Goal: Task Accomplishment & Management: Manage account settings

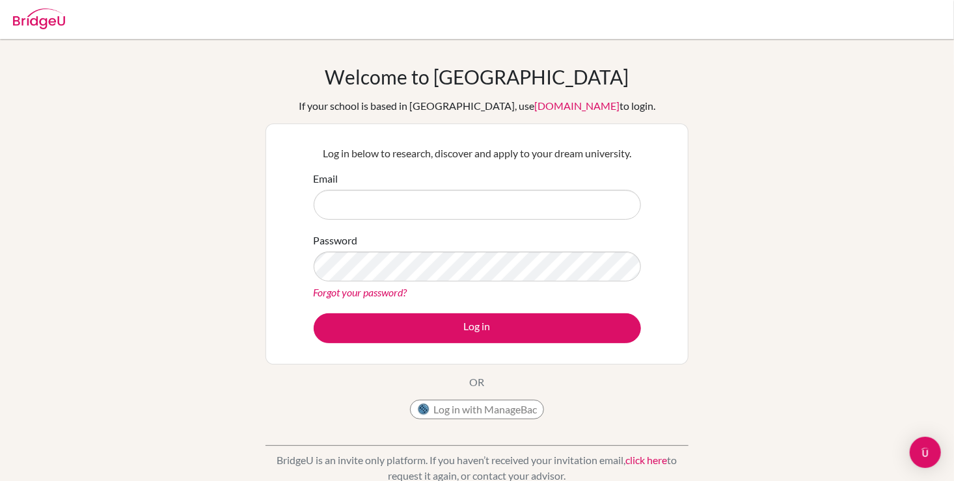
type input "caleb.ev.2017@gmail.com"
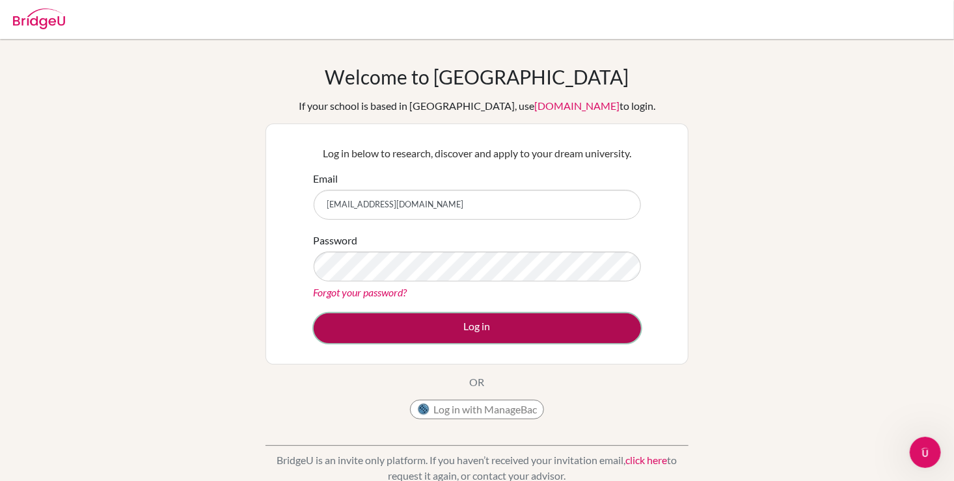
click at [511, 323] on button "Log in" at bounding box center [477, 329] width 327 height 30
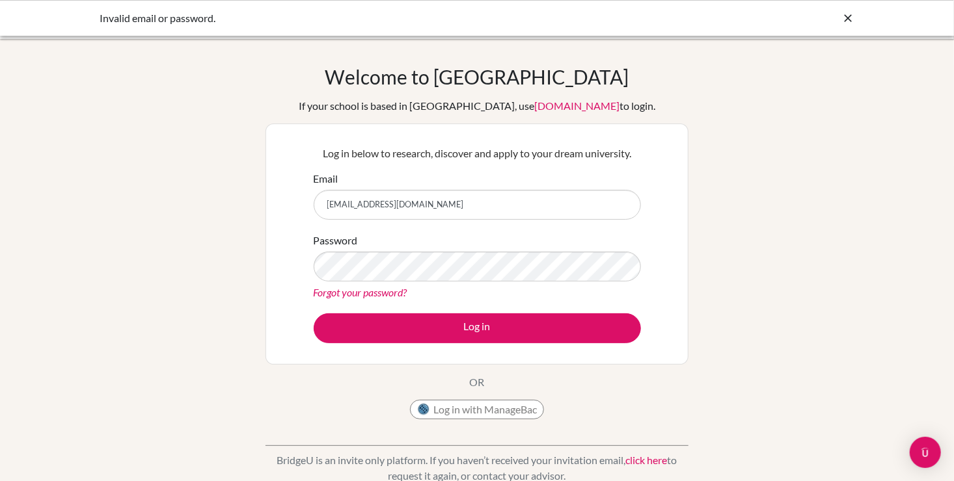
click at [442, 214] on input "[EMAIL_ADDRESS][DOMAIN_NAME]" at bounding box center [477, 205] width 327 height 30
click at [425, 198] on input "[EMAIL_ADDRESS][DOMAIN_NAME]" at bounding box center [477, 205] width 327 height 30
type input "[EMAIL_ADDRESS][DOMAIN_NAME]"
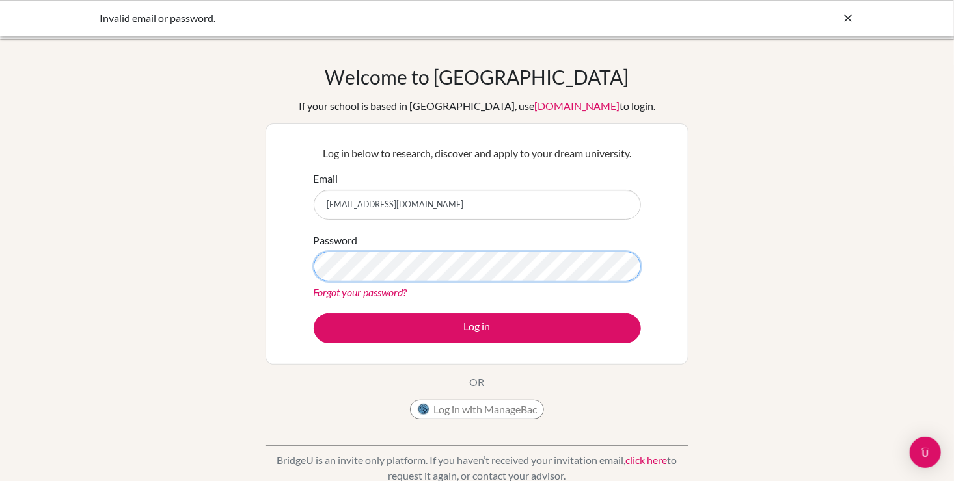
click at [314, 314] on button "Log in" at bounding box center [477, 329] width 327 height 30
click at [367, 291] on link "Forgot your password?" at bounding box center [361, 292] width 94 height 12
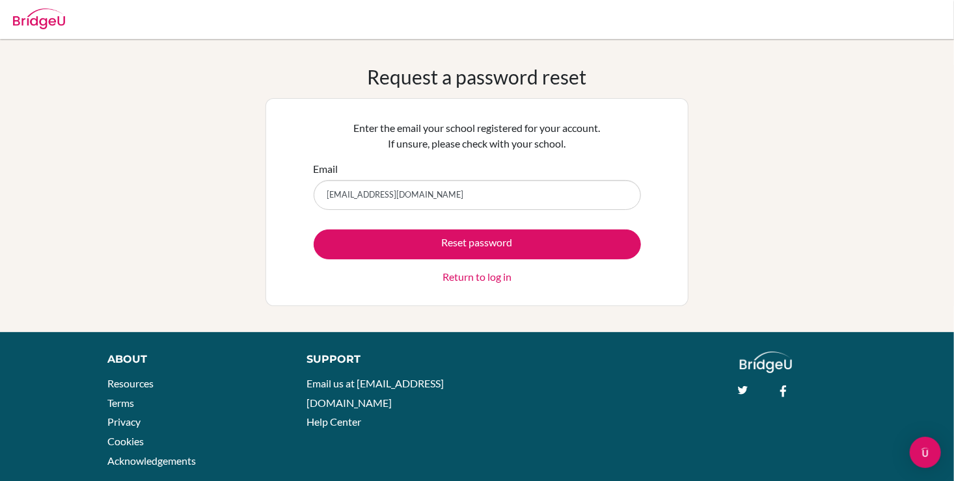
click at [425, 194] on input "[EMAIL_ADDRESS][DOMAIN_NAME]" at bounding box center [477, 195] width 327 height 30
type input "[EMAIL_ADDRESS][DOMAIN_NAME]"
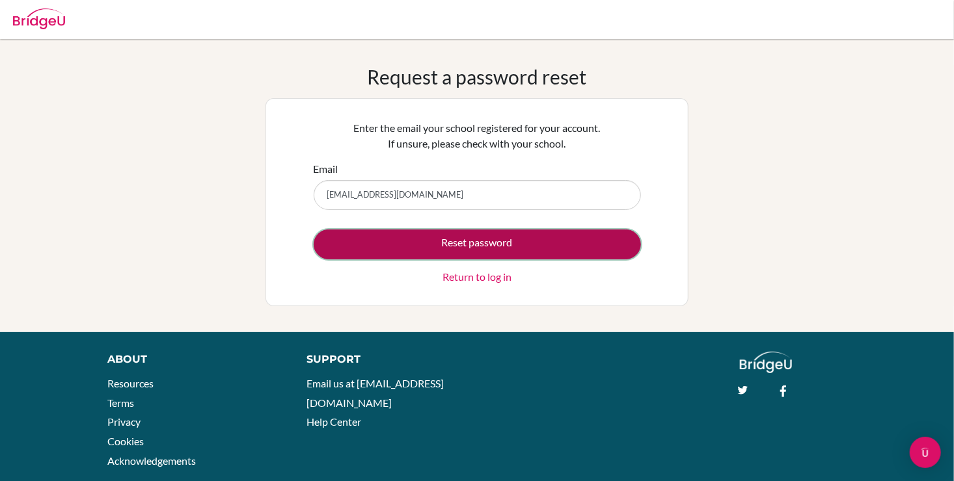
click at [457, 252] on button "Reset password" at bounding box center [477, 245] width 327 height 30
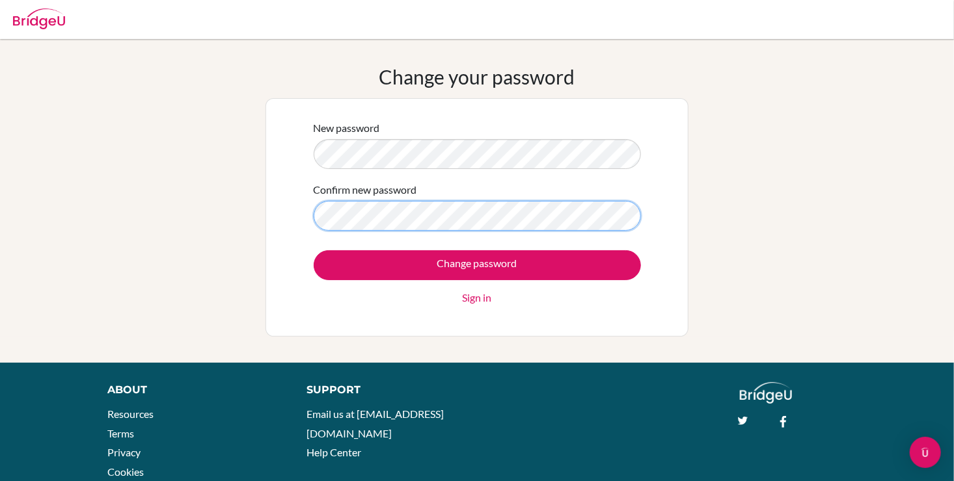
click at [314, 250] on input "Change password" at bounding box center [477, 265] width 327 height 30
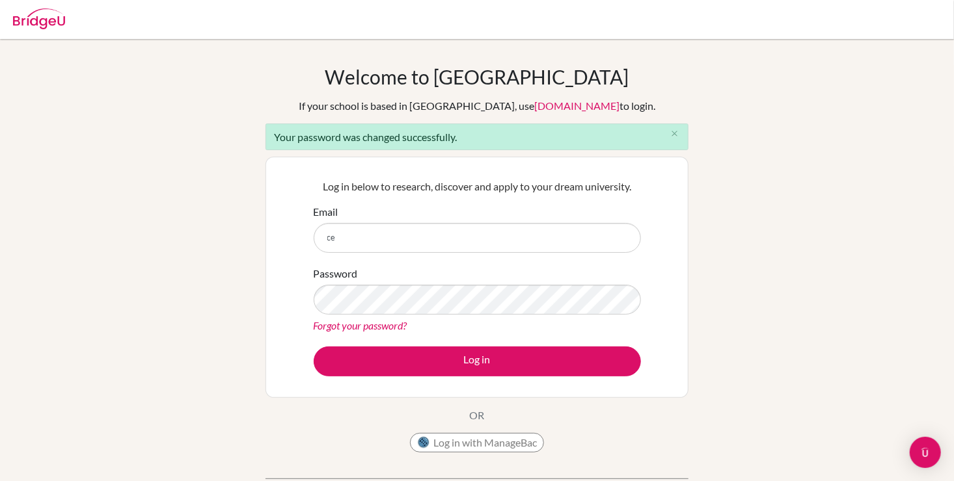
type input "cevans@student.dalat.org"
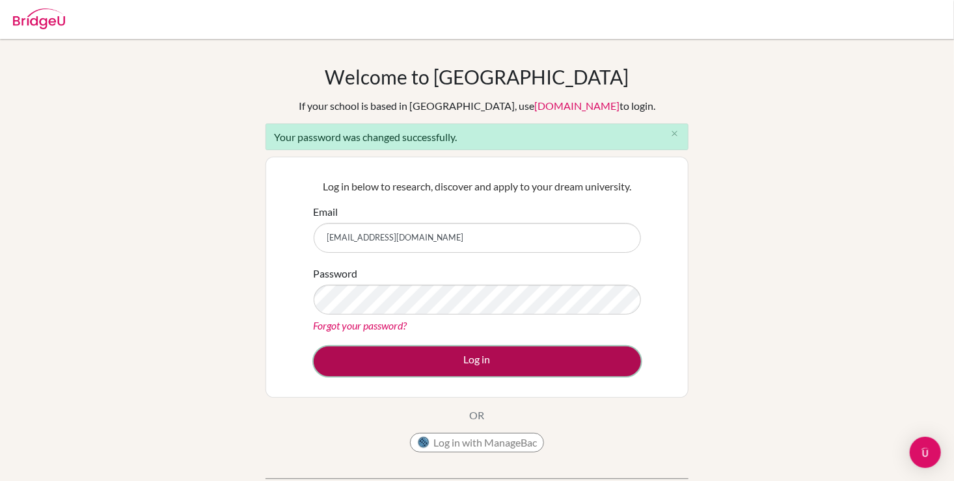
click at [445, 363] on button "Log in" at bounding box center [477, 362] width 327 height 30
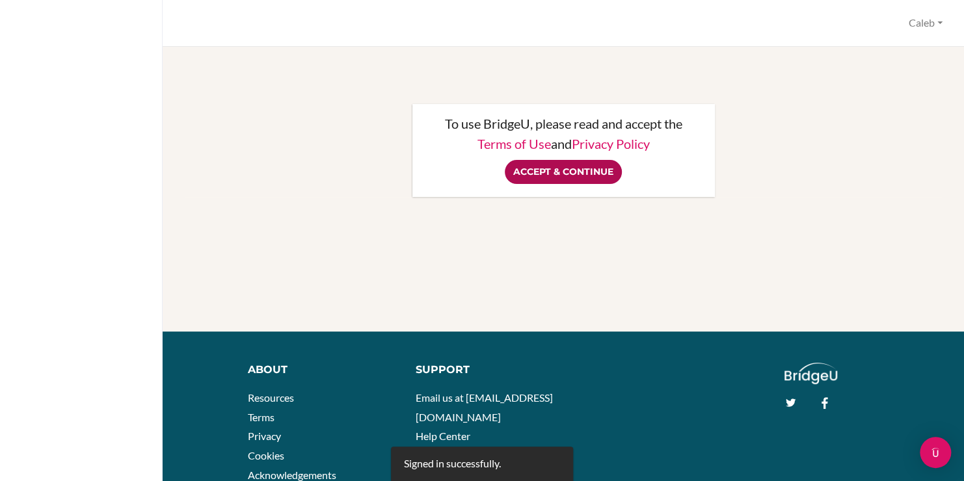
click at [561, 172] on input "Accept & Continue" at bounding box center [563, 172] width 117 height 24
